Goal: Transaction & Acquisition: Purchase product/service

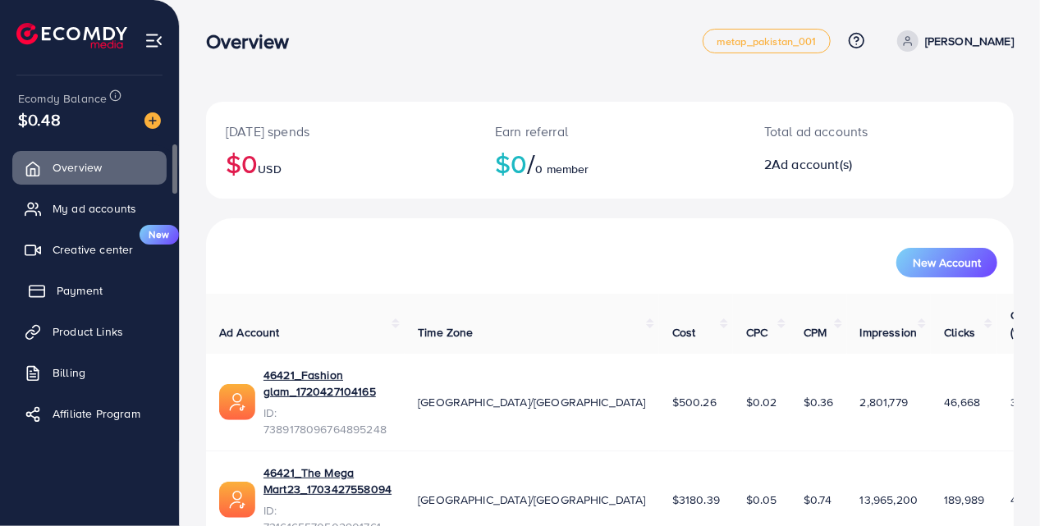
click at [31, 292] on icon at bounding box center [37, 291] width 16 height 16
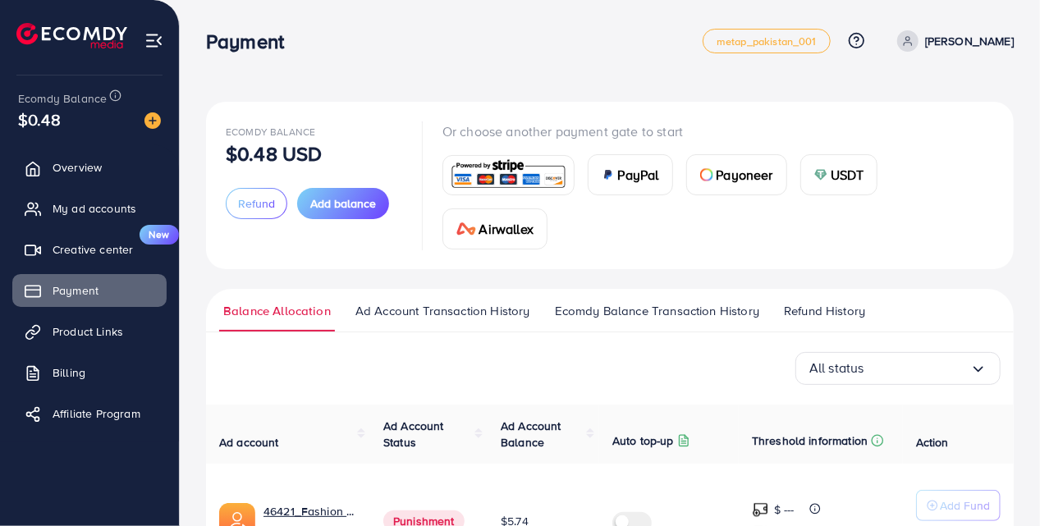
click at [636, 315] on span "Ecomdy Balance Transaction History" at bounding box center [657, 311] width 204 height 18
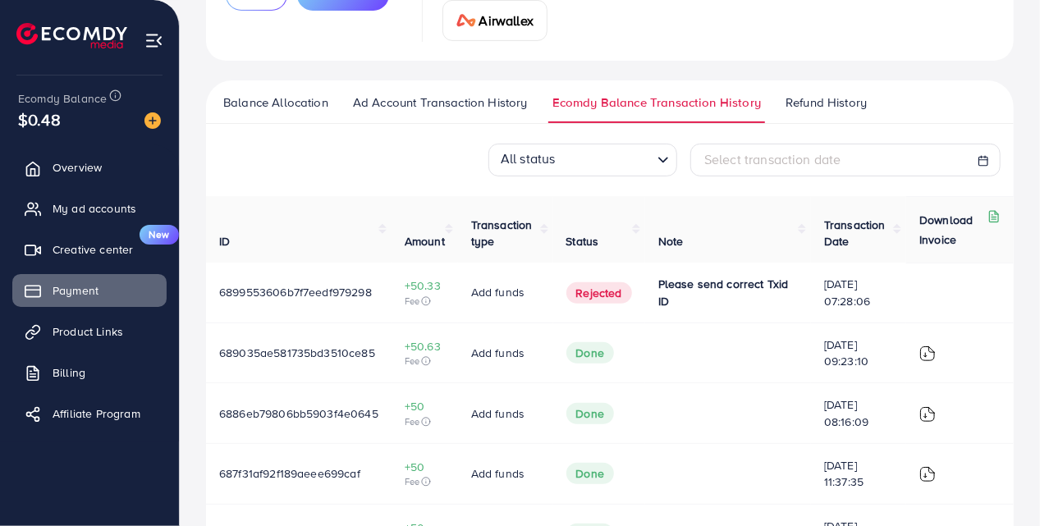
scroll to position [205, 0]
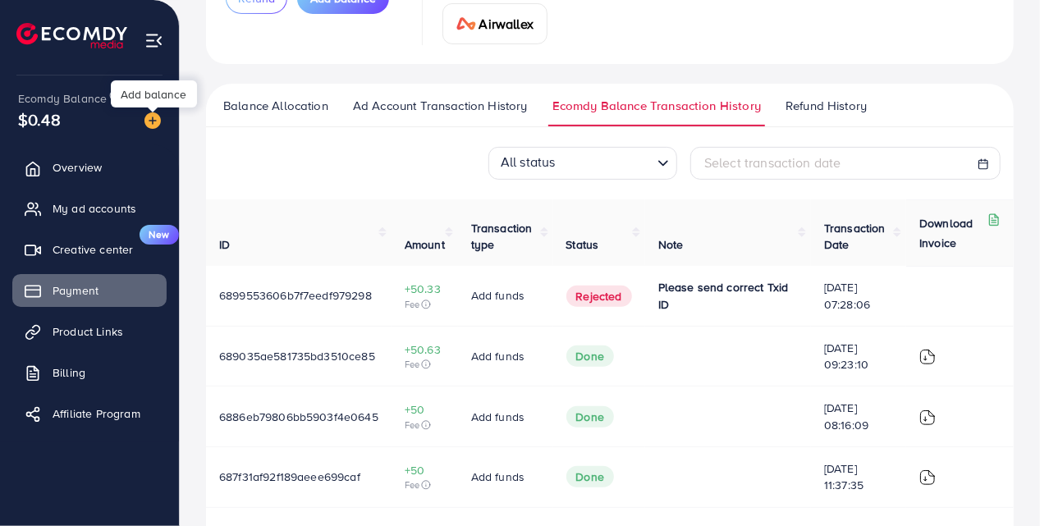
click at [154, 125] on img at bounding box center [153, 120] width 16 height 16
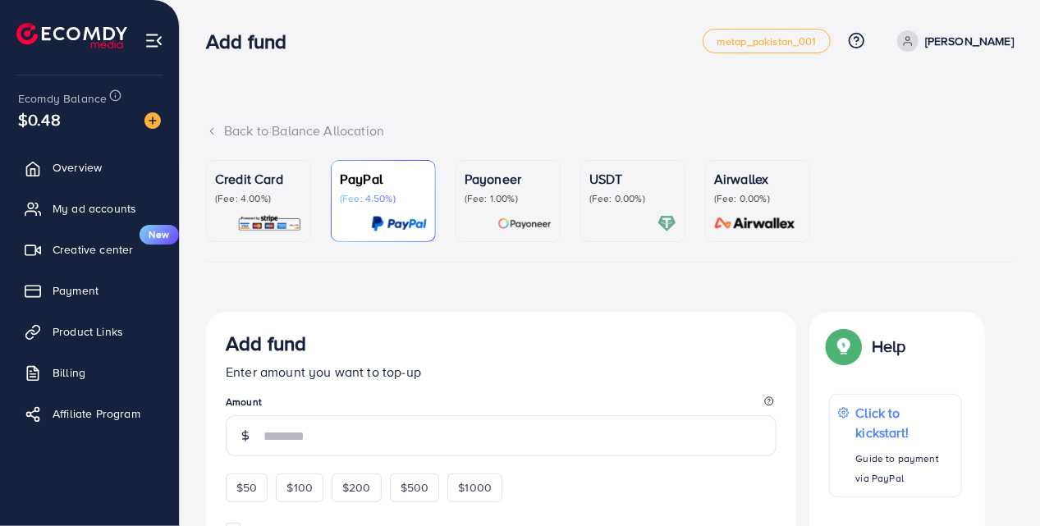
click at [588, 197] on link "USDT (Fee: 0.00%)" at bounding box center [633, 201] width 105 height 82
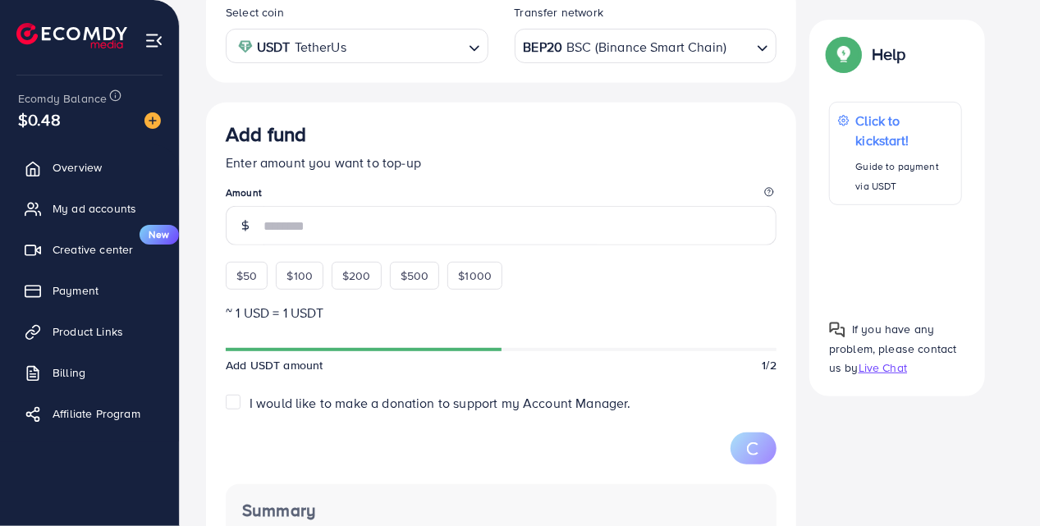
scroll to position [333, 0]
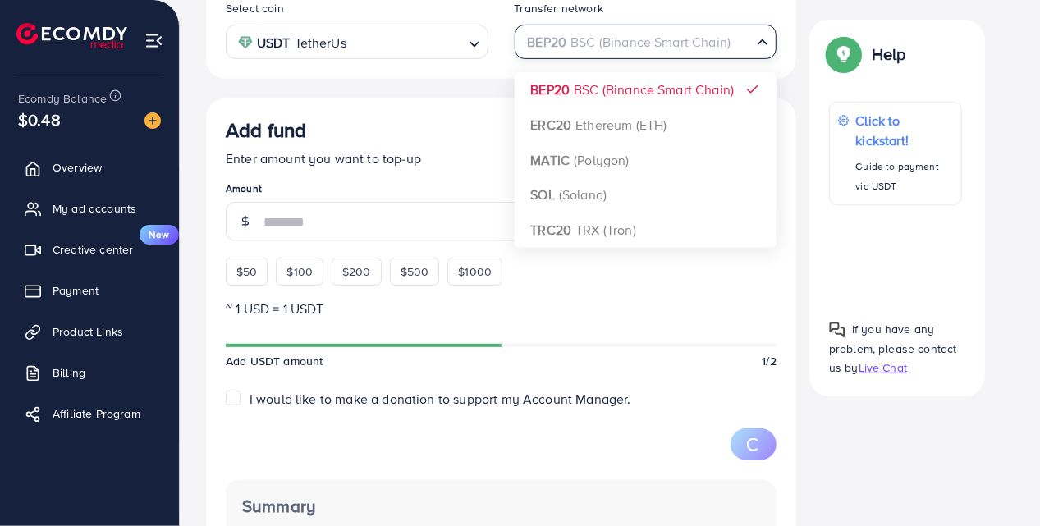
click at [629, 44] on div "BEP20 BSC (Binance Smart Chain)" at bounding box center [637, 40] width 232 height 29
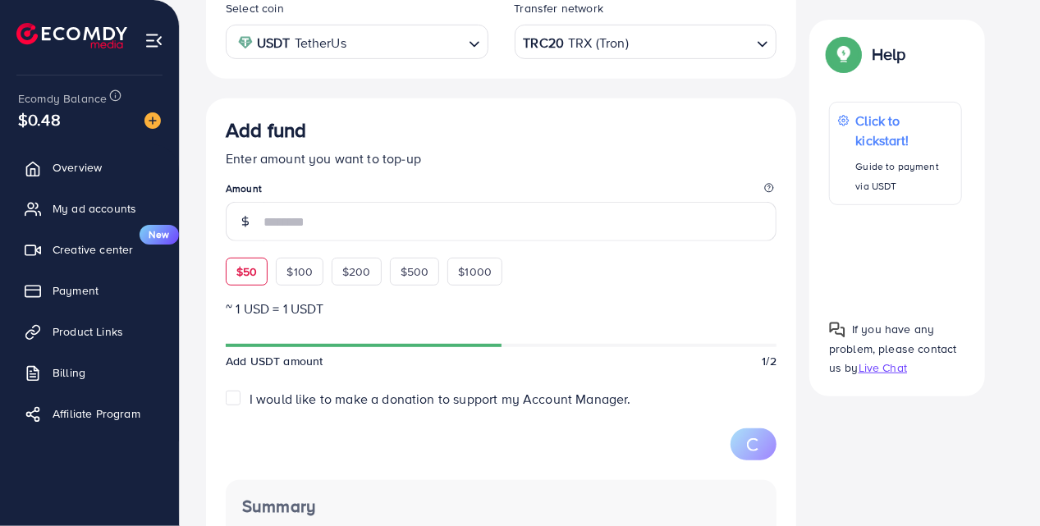
click at [239, 269] on span "$50" at bounding box center [246, 272] width 21 height 16
type input "**"
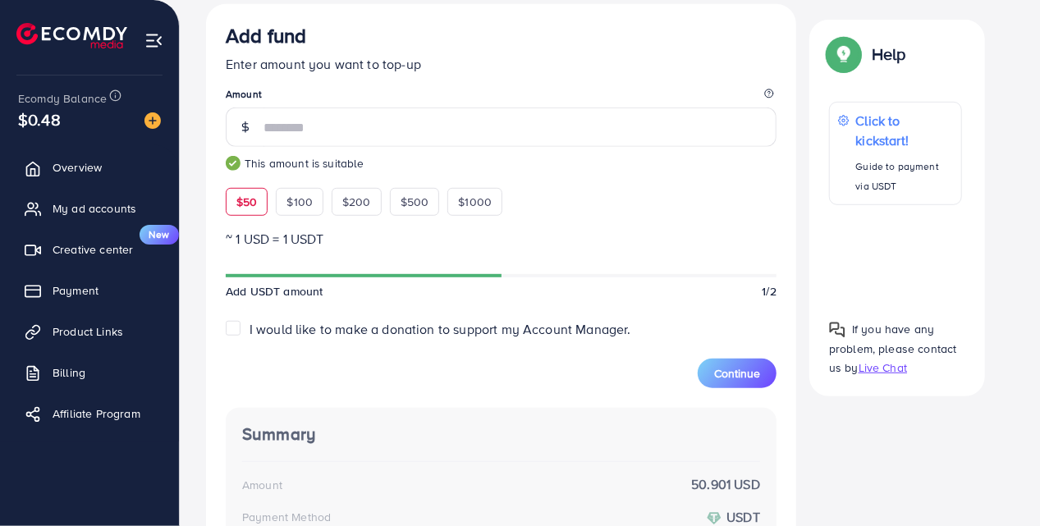
scroll to position [426, 0]
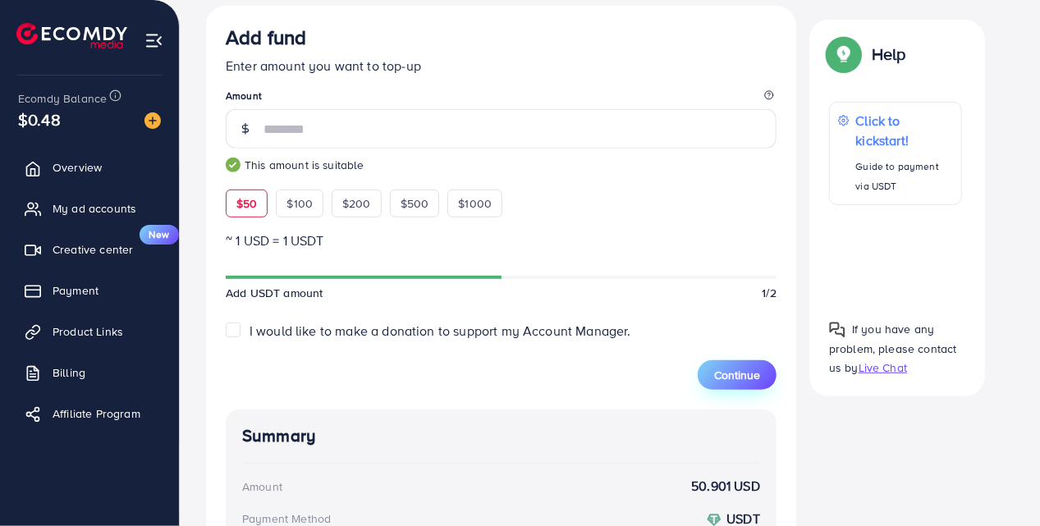
click at [728, 377] on span "Continue" at bounding box center [737, 375] width 46 height 16
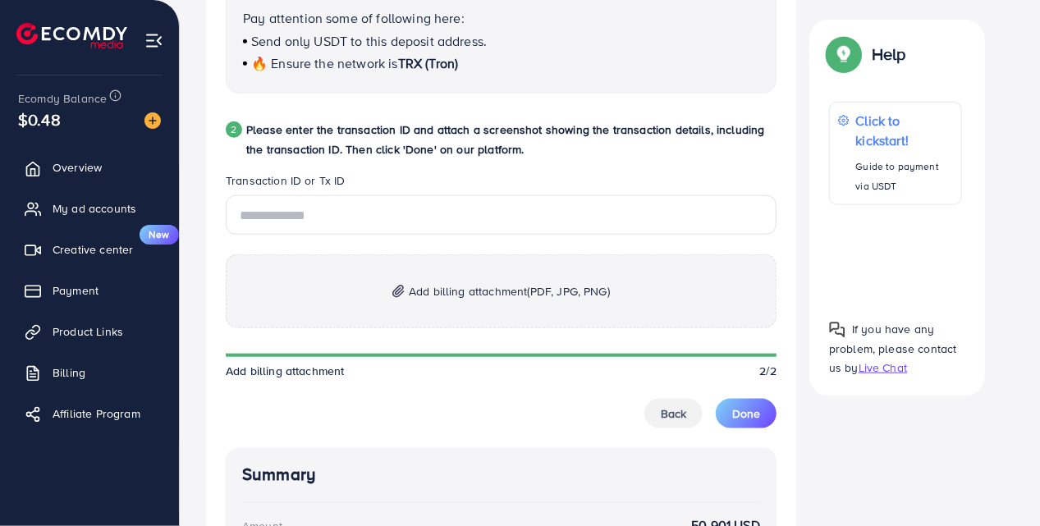
scroll to position [779, 0]
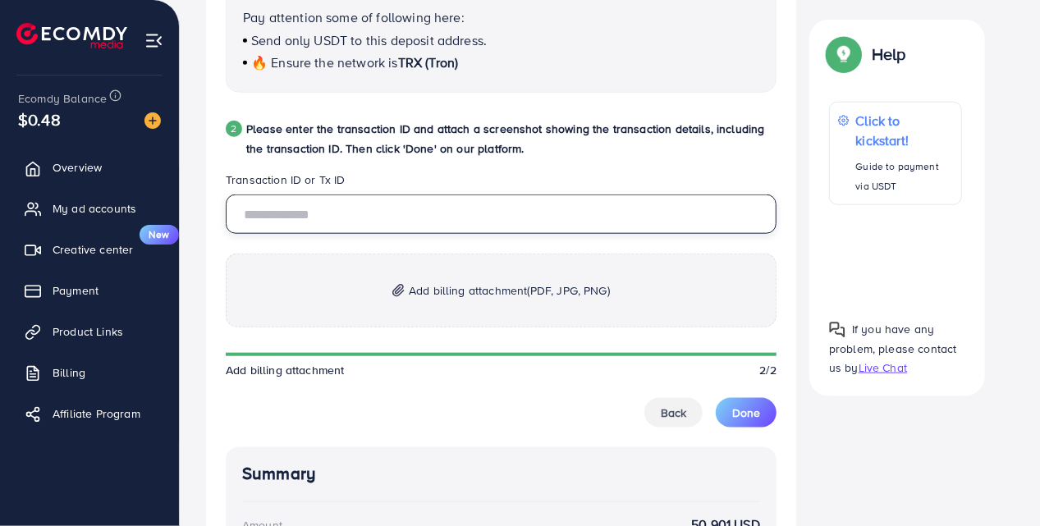
click at [402, 225] on input "text" at bounding box center [501, 214] width 551 height 39
paste input "**********"
type input "**********"
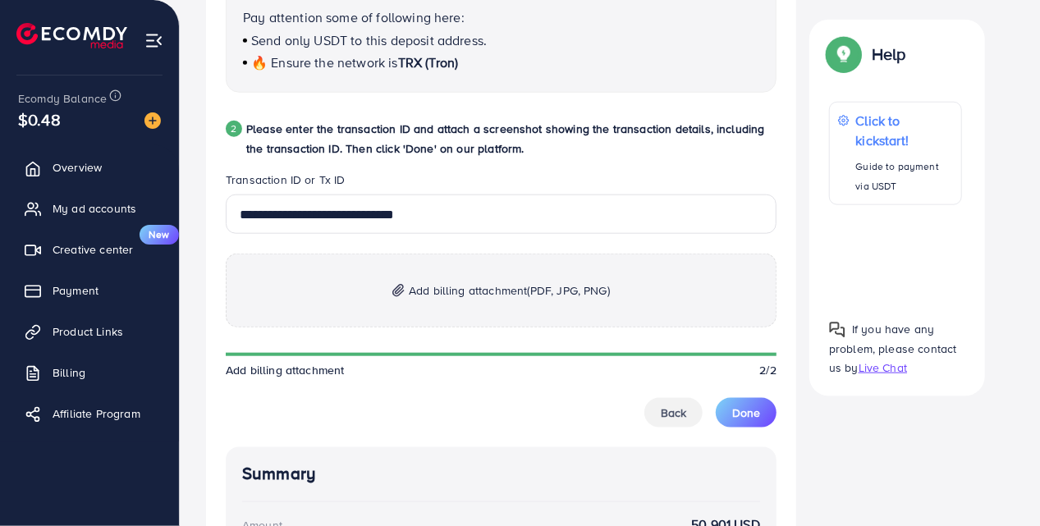
click at [522, 264] on p "Add billing attachment (PDF, JPG, PNG)" at bounding box center [501, 291] width 551 height 74
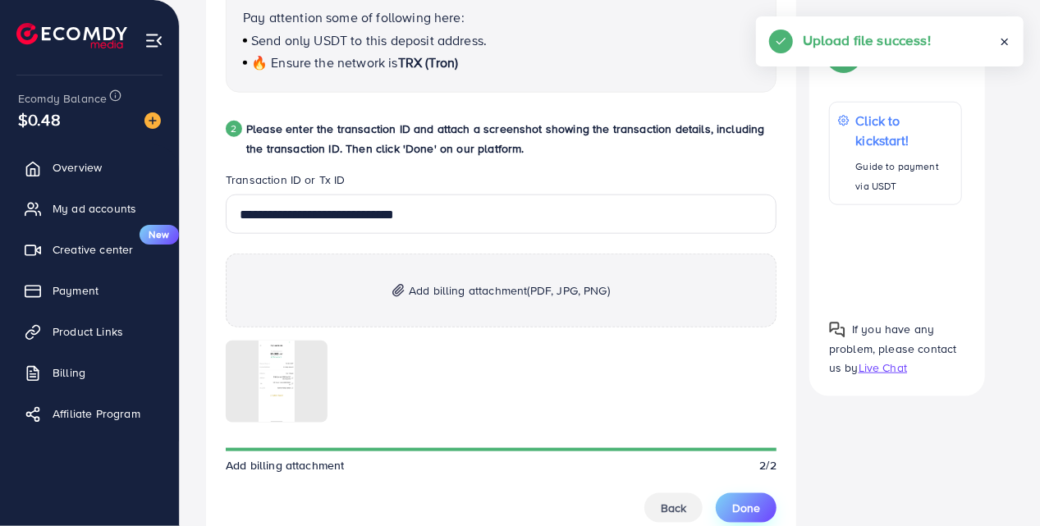
click at [735, 503] on span "Done" at bounding box center [746, 508] width 28 height 16
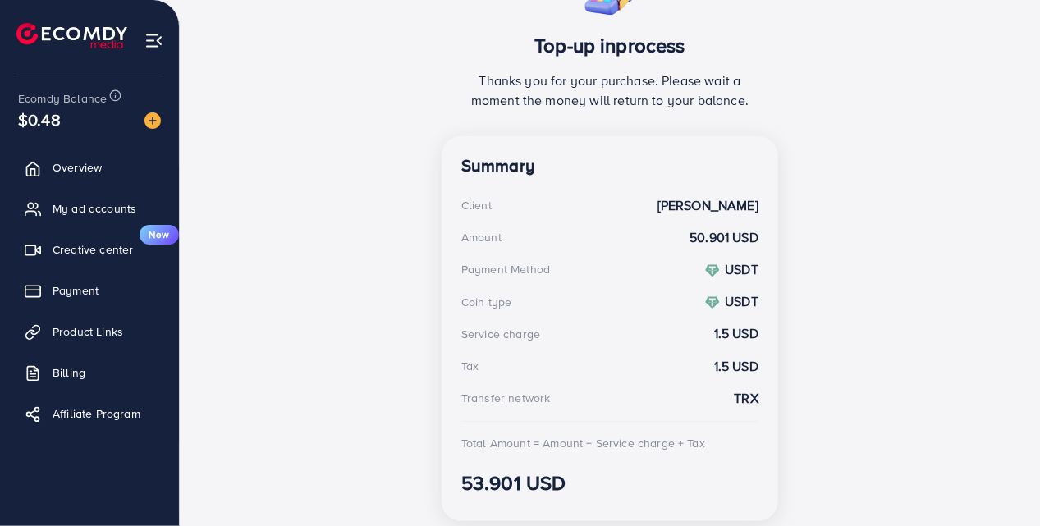
scroll to position [0, 0]
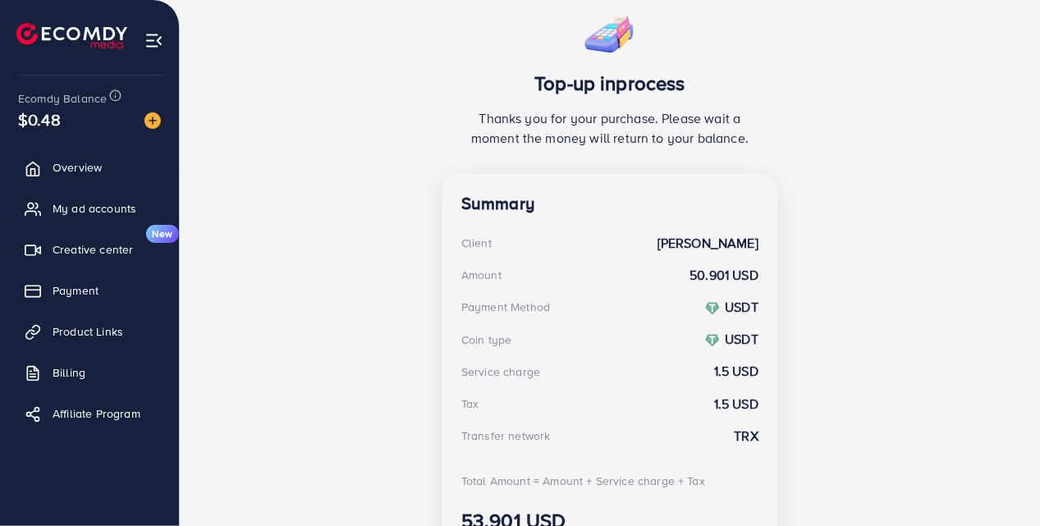
scroll to position [402, 0]
